Goal: Transaction & Acquisition: Rent Art

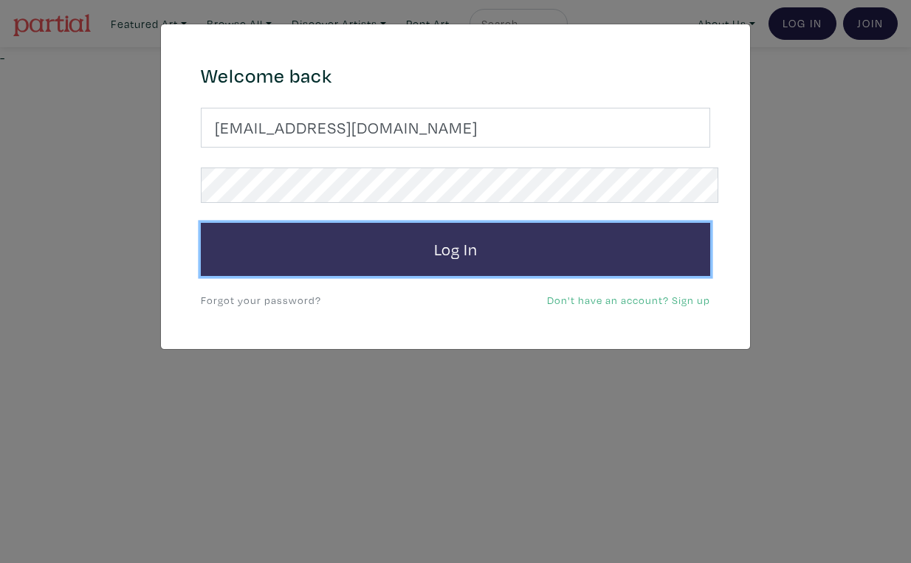
click at [468, 225] on button "Log In" at bounding box center [455, 249] width 509 height 53
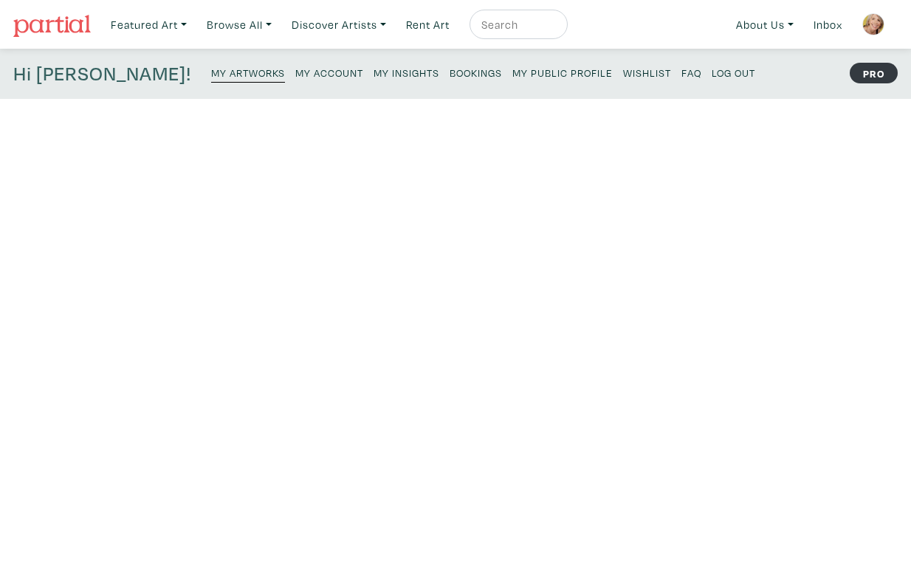
click at [512, 69] on small "My Public Profile" at bounding box center [562, 73] width 100 height 14
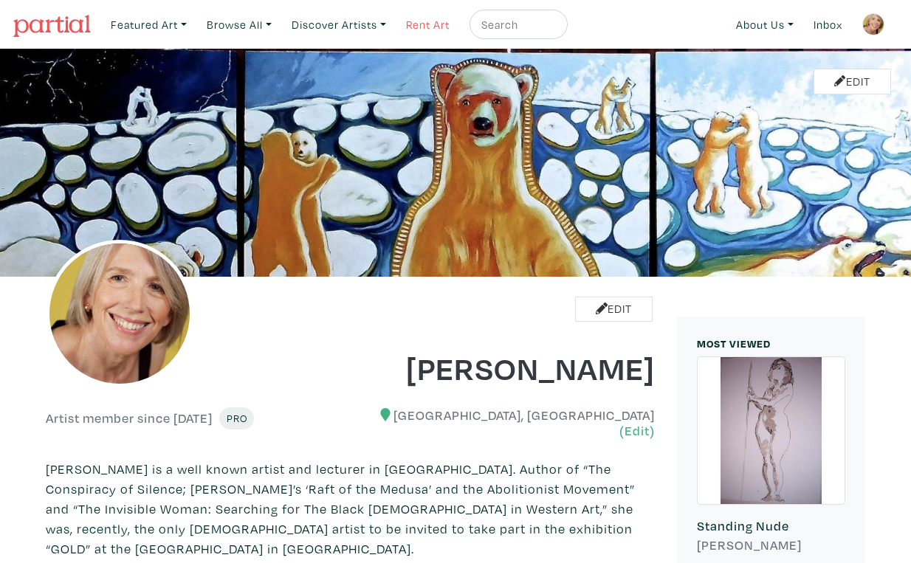
click at [401, 21] on link "Rent Art" at bounding box center [427, 25] width 57 height 30
